Goal: Task Accomplishment & Management: Complete application form

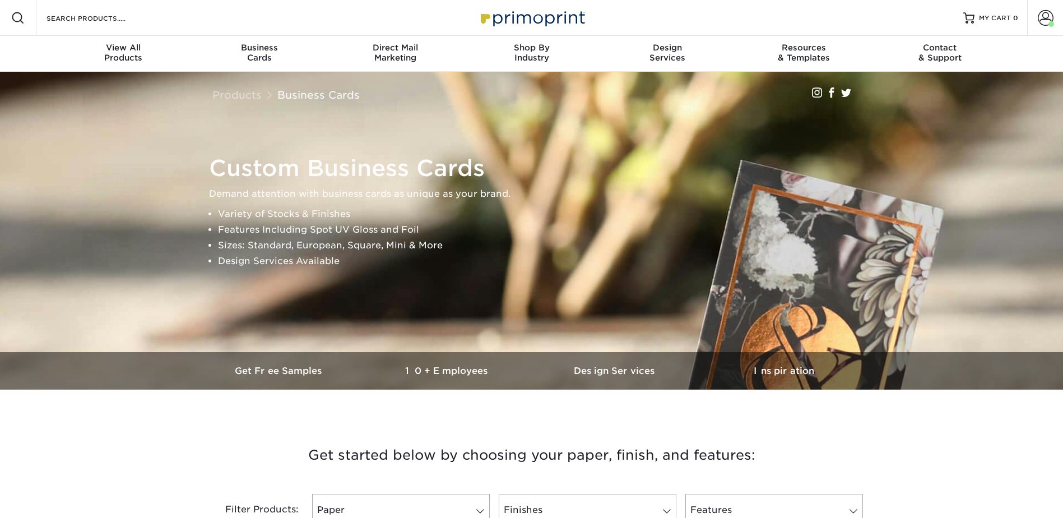
click at [103, 25] on div "Search Products" at bounding box center [95, 18] width 118 height 36
click at [105, 18] on input "Search Products" at bounding box center [99, 17] width 109 height 13
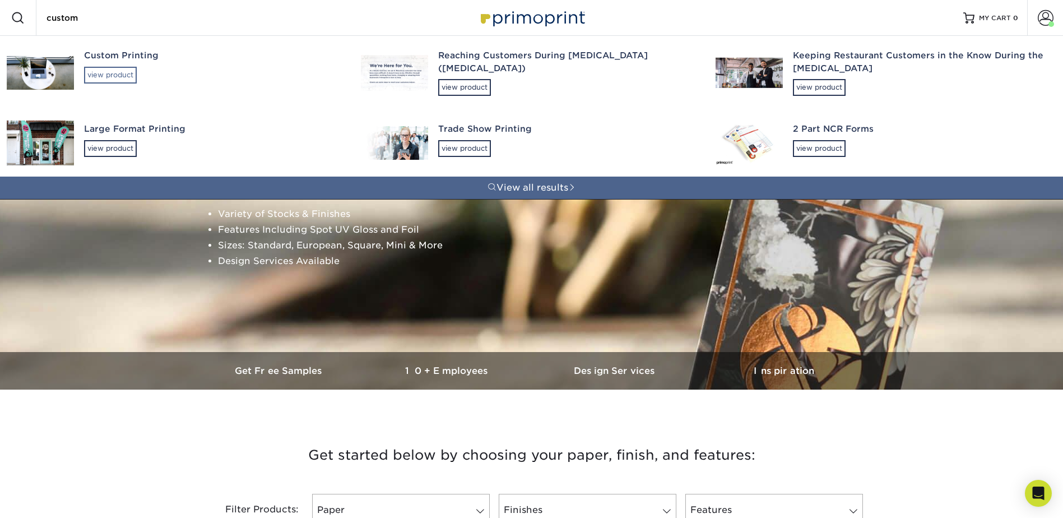
type input "custom"
drag, startPoint x: 105, startPoint y: 72, endPoint x: 111, endPoint y: 62, distance: 11.0
click at [105, 72] on div "view product" at bounding box center [110, 75] width 53 height 17
click at [103, 59] on div "Custom Printing" at bounding box center [212, 55] width 257 height 13
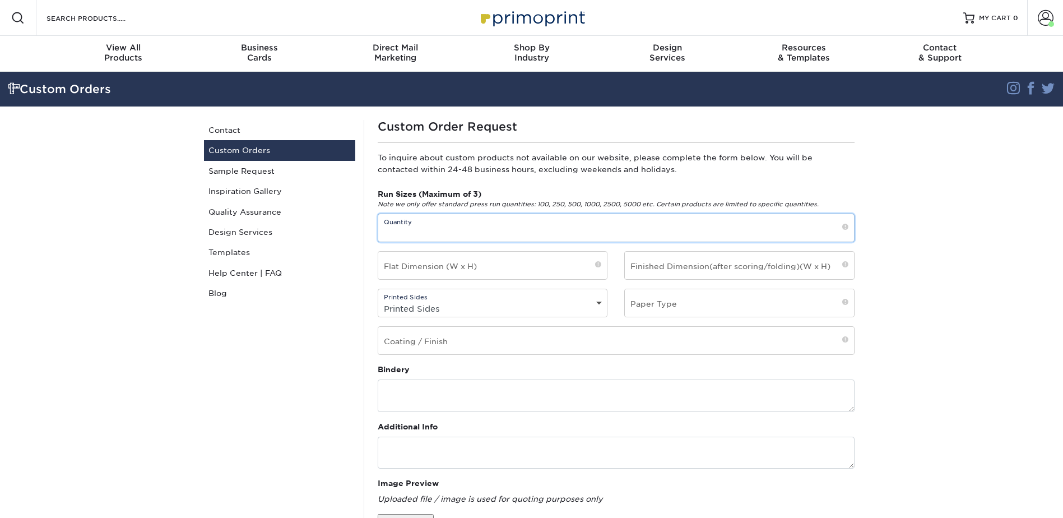
click at [445, 235] on input "text" at bounding box center [616, 227] width 476 height 27
type input "Test"
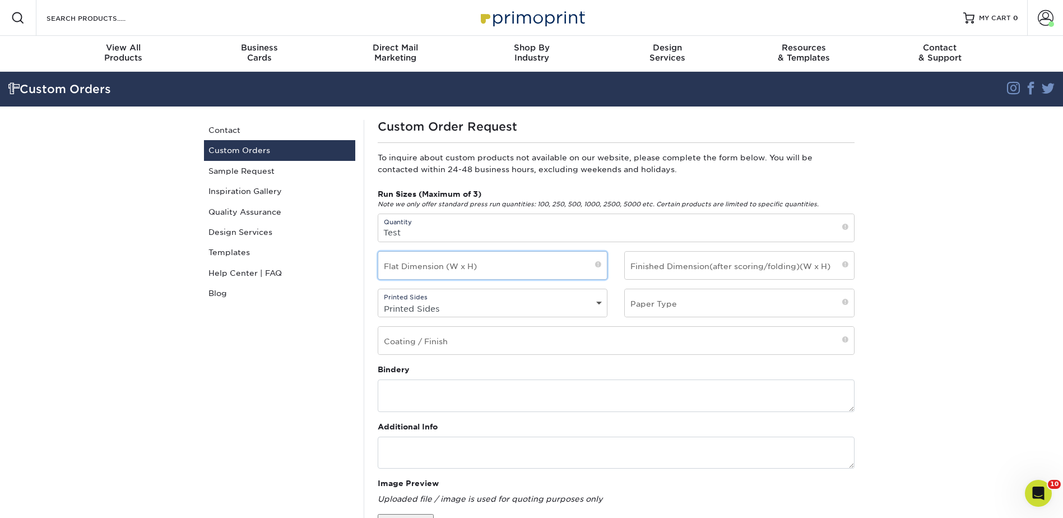
click at [423, 268] on input "text" at bounding box center [492, 265] width 229 height 27
type input "Test"
click at [444, 308] on select "Printed Sides 4/0 - Single Sided 4/4 - Double Sided" at bounding box center [492, 308] width 229 height 16
select select "4/0 - Single Sided"
click at [378, 300] on select "Printed Sides 4/0 - Single Sided 4/4 - Double Sided" at bounding box center [492, 308] width 229 height 16
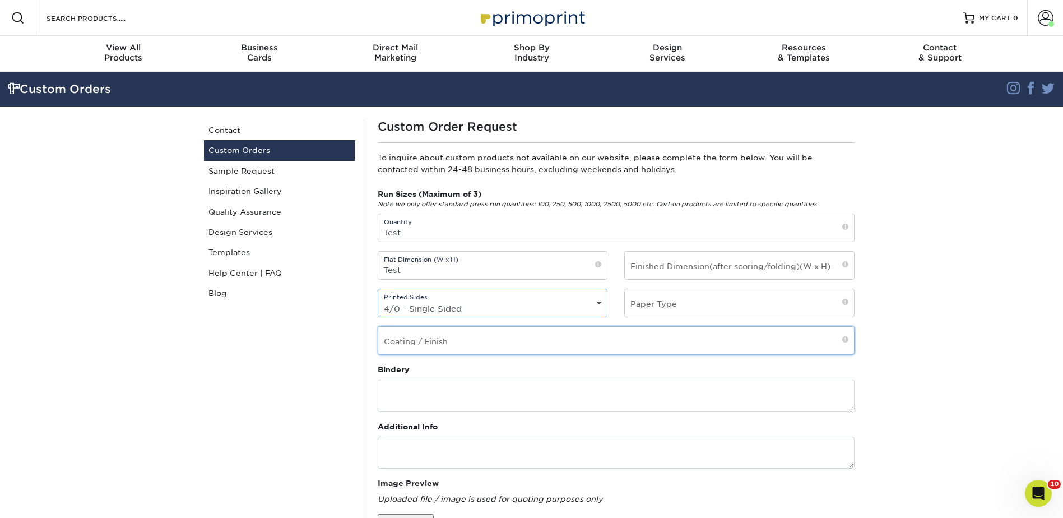
click at [440, 342] on input "text" at bounding box center [616, 340] width 476 height 27
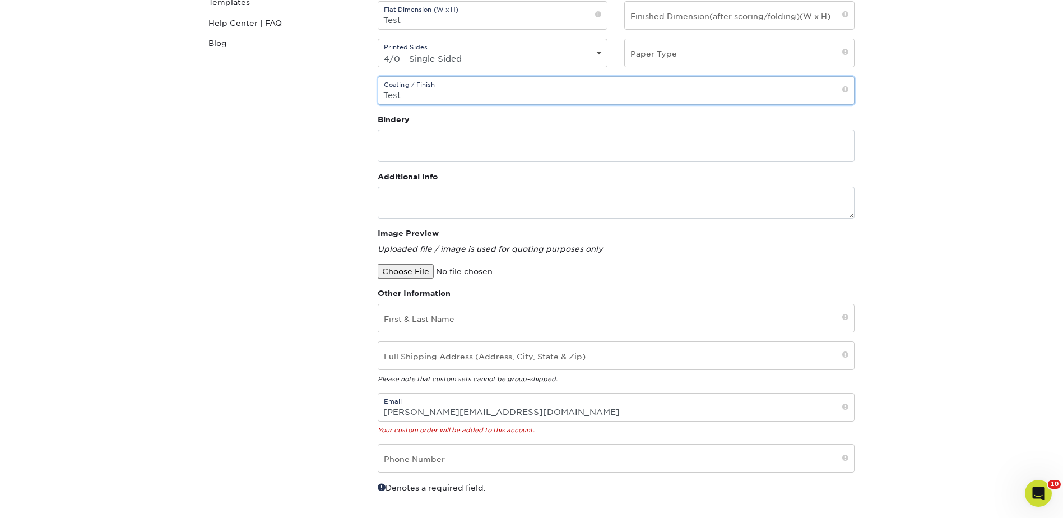
scroll to position [336, 0]
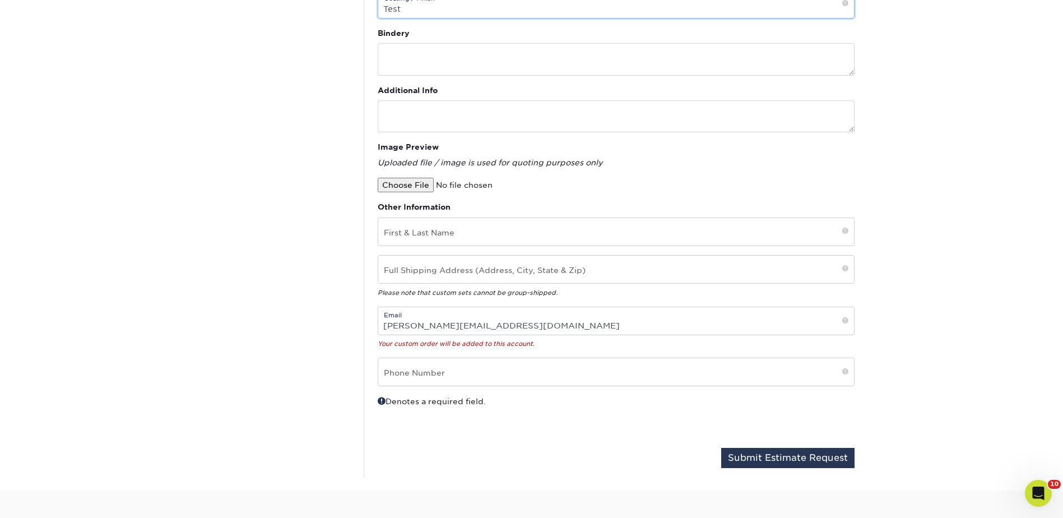
type input "Test"
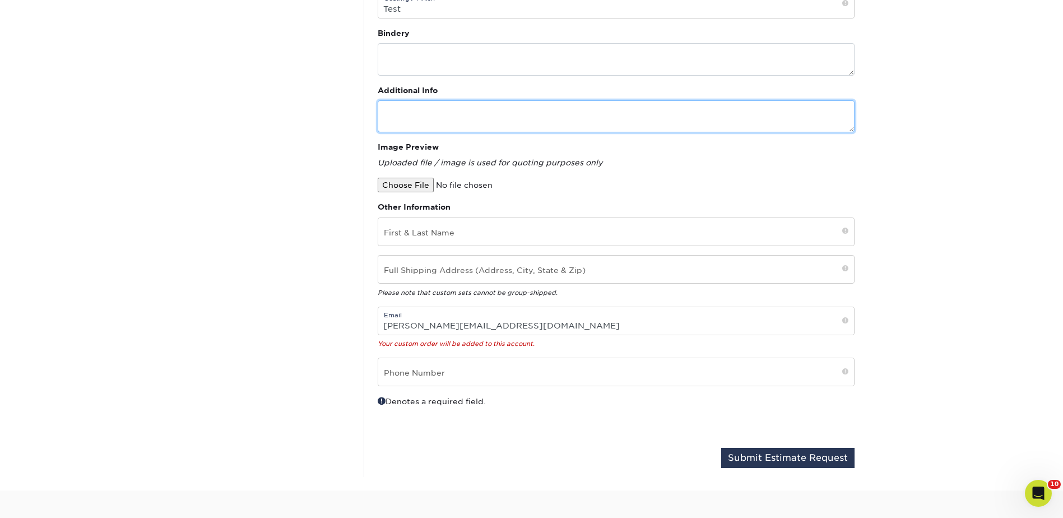
click at [420, 113] on textarea at bounding box center [616, 116] width 477 height 32
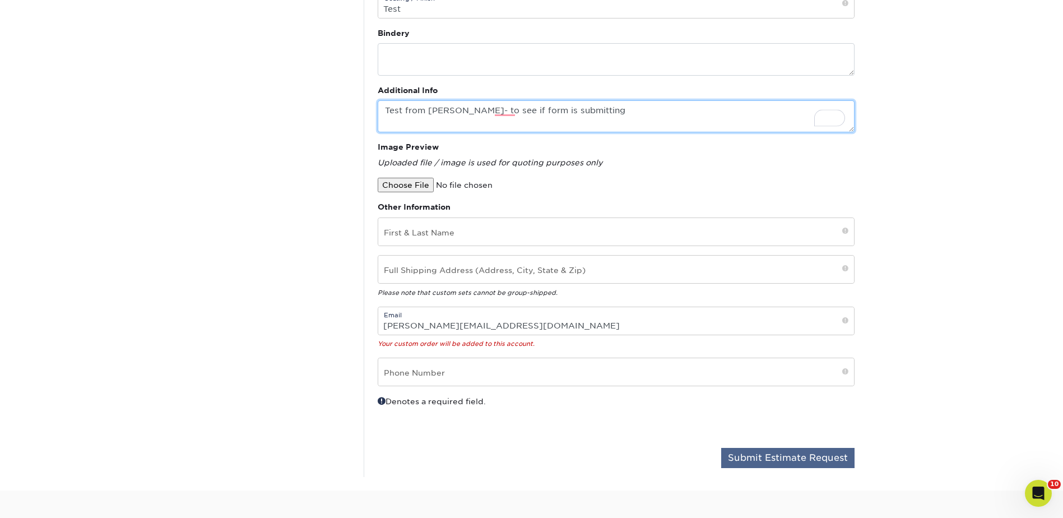
type textarea "Test from Jenny- to see if form is submitting"
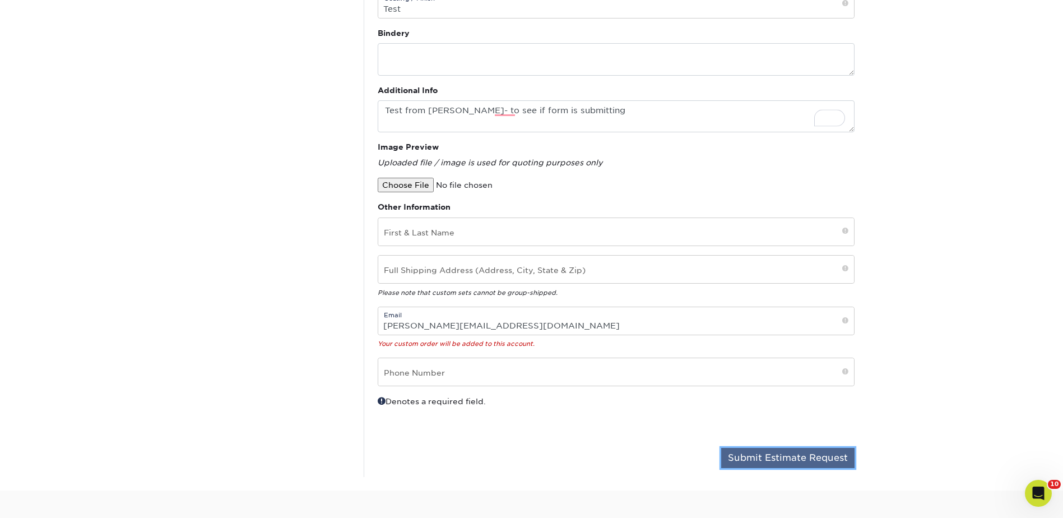
click at [806, 457] on button "Submit Estimate Request" at bounding box center [787, 458] width 133 height 20
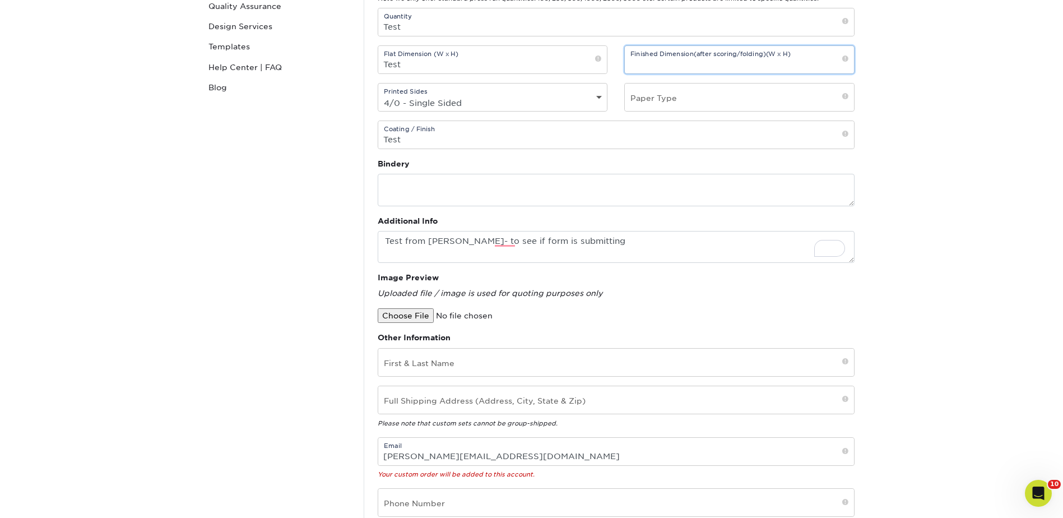
scroll to position [0, 0]
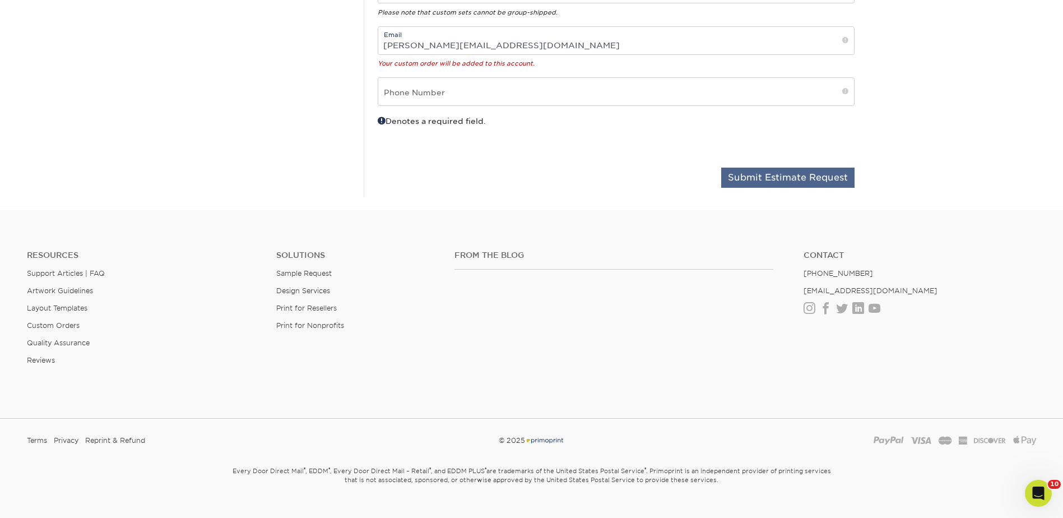
type input "test"
click at [768, 175] on button "Submit Estimate Request" at bounding box center [787, 178] width 133 height 20
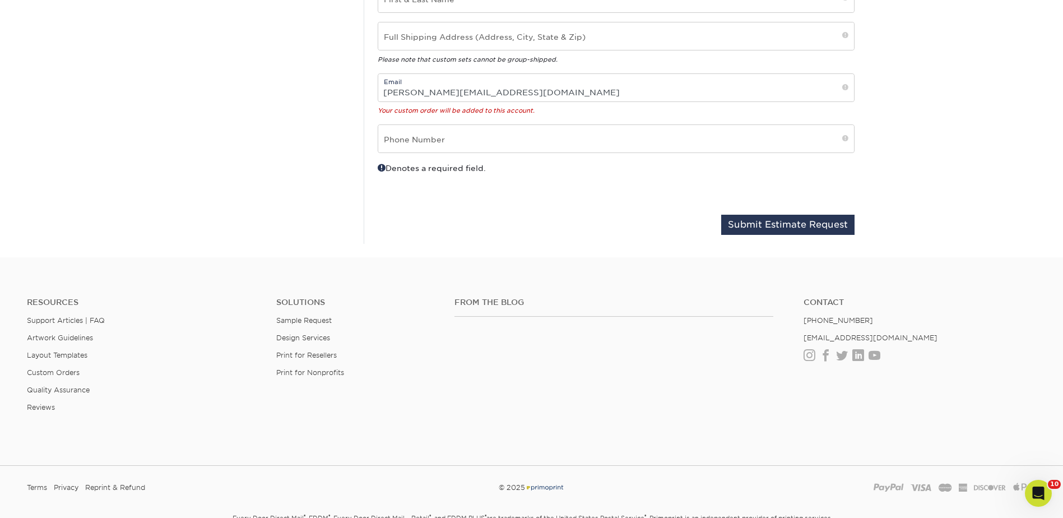
scroll to position [345, 0]
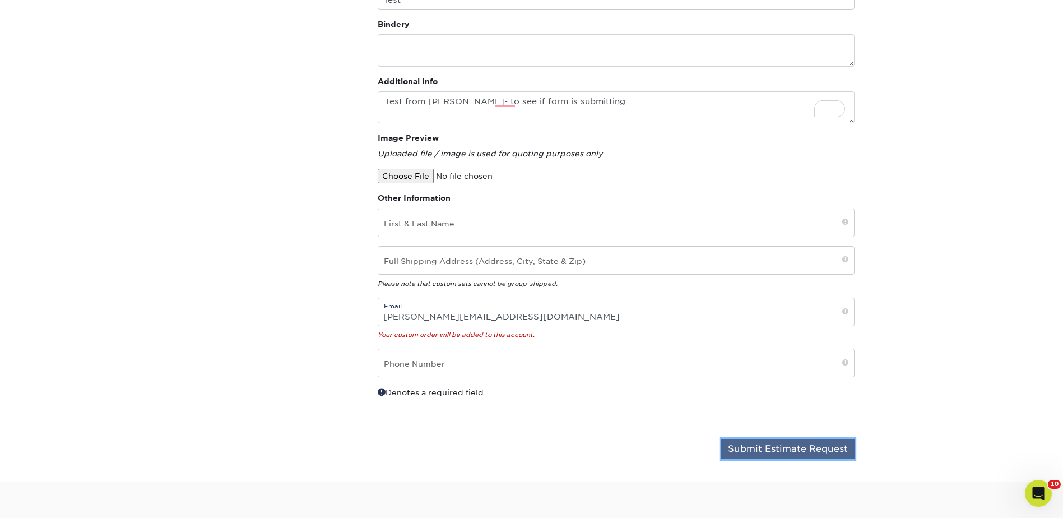
click at [799, 450] on button "Submit Estimate Request" at bounding box center [787, 449] width 133 height 20
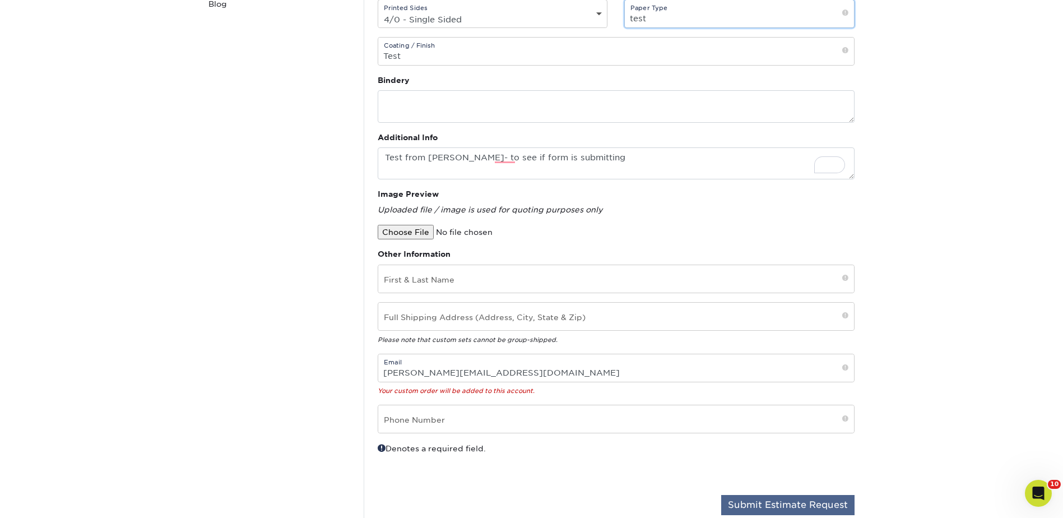
type input "test"
click at [770, 504] on button "Submit Estimate Request" at bounding box center [787, 505] width 133 height 20
type input "test"
click at [765, 506] on button "Submit Estimate Request" at bounding box center [787, 505] width 133 height 20
type input "test"
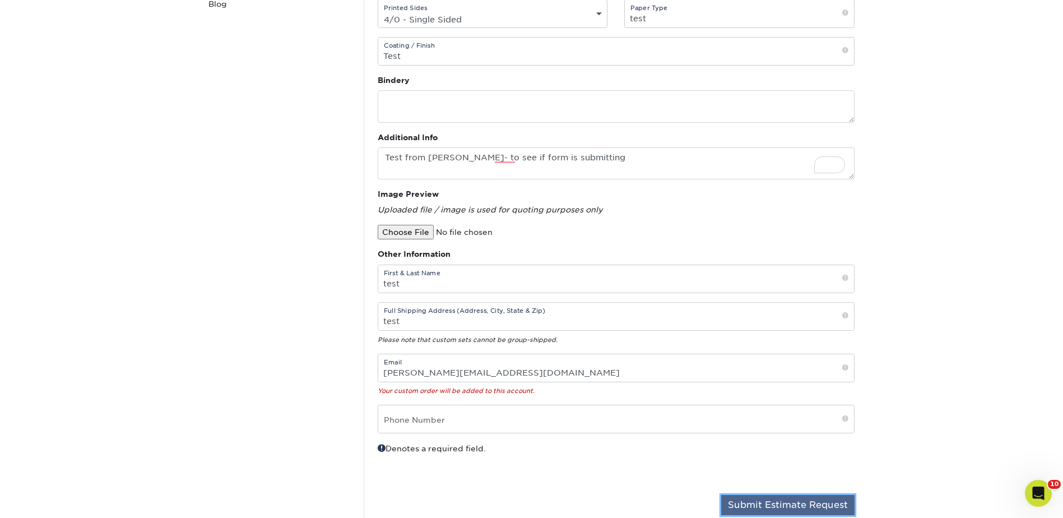
click at [782, 507] on button "Submit Estimate Request" at bounding box center [787, 505] width 133 height 20
type input "test"
click at [796, 499] on button "Submit Estimate Request" at bounding box center [787, 505] width 133 height 20
